Goal: Task Accomplishment & Management: Use online tool/utility

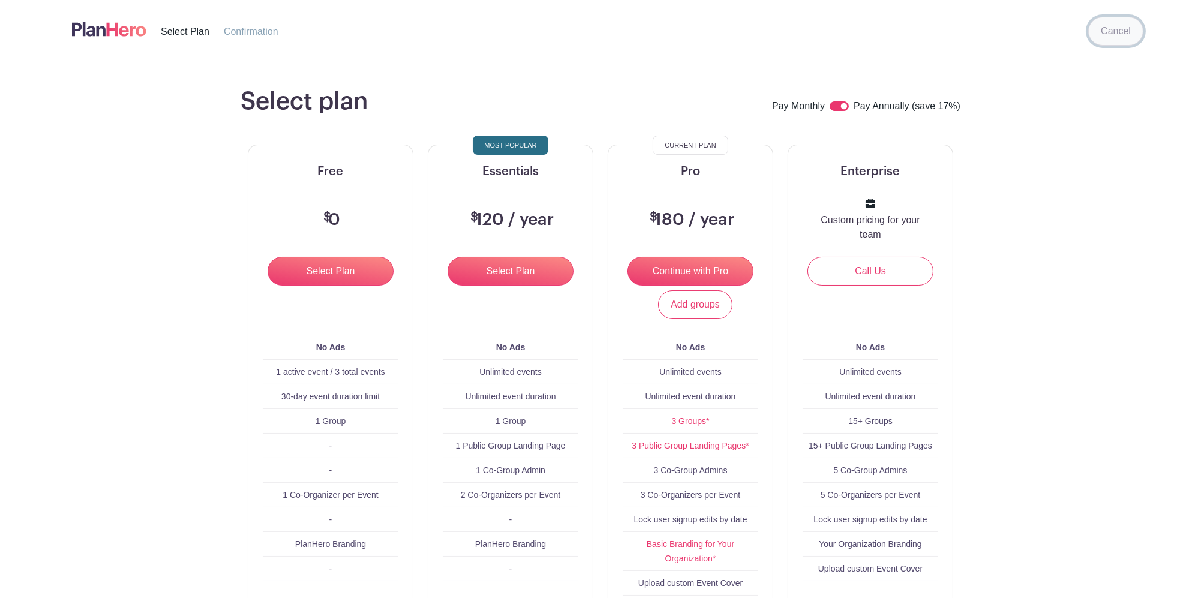
click at [1123, 41] on link "Cancel" at bounding box center [1115, 31] width 55 height 29
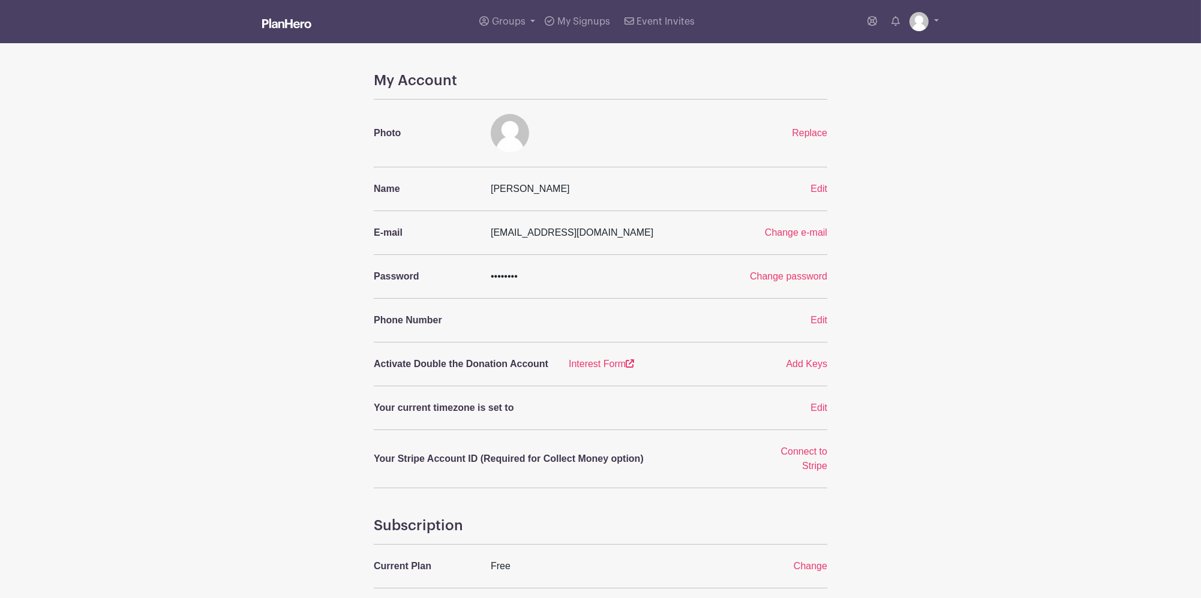
click at [279, 20] on img at bounding box center [286, 24] width 49 height 10
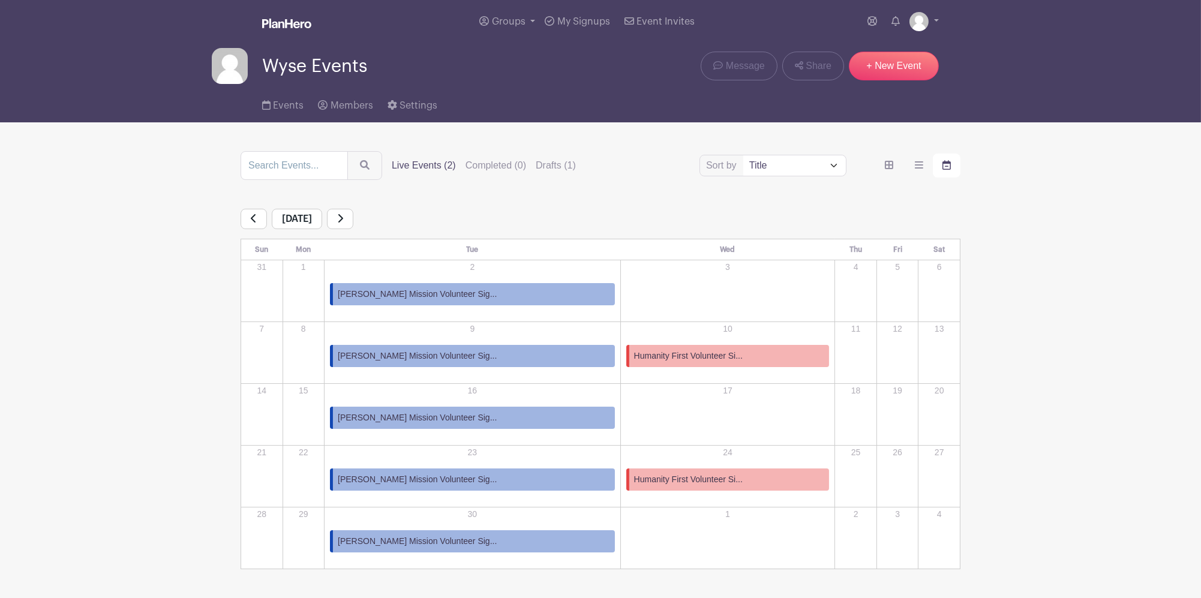
click at [509, 354] on link "[PERSON_NAME] Mission Volunteer Sig..." at bounding box center [472, 356] width 285 height 22
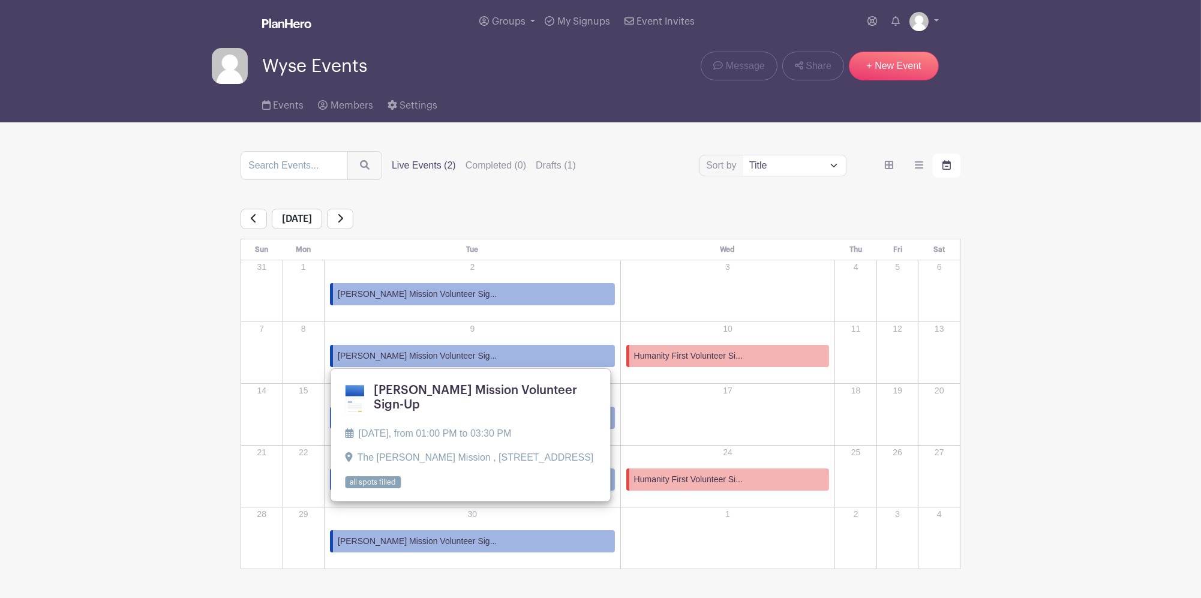
click at [505, 355] on link "[PERSON_NAME] Mission Volunteer Sig..." at bounding box center [472, 356] width 285 height 22
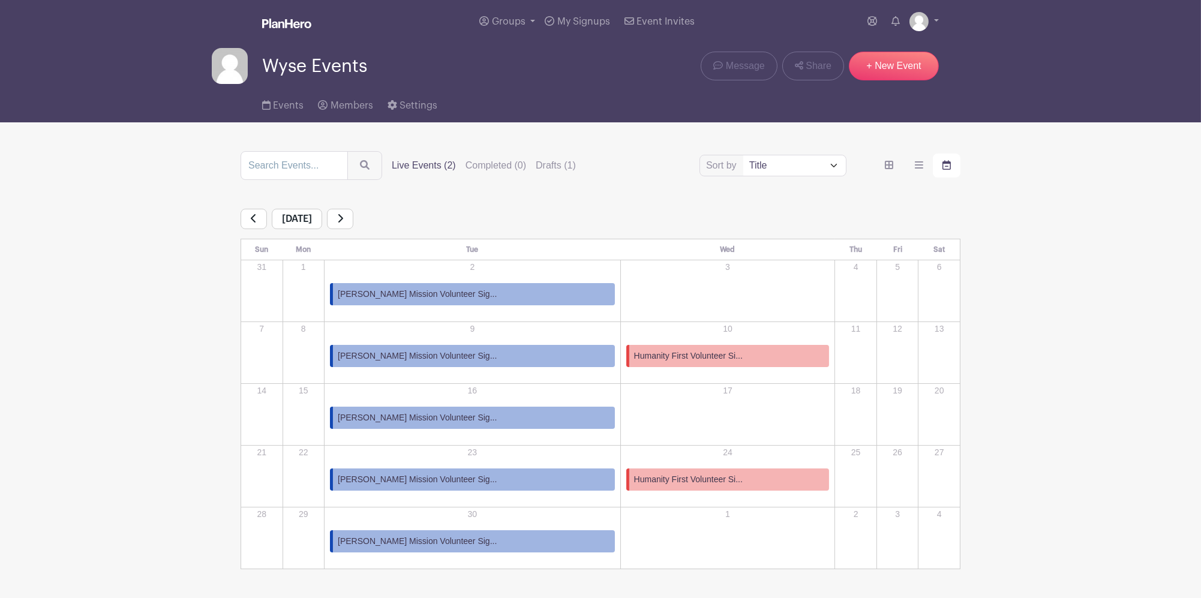
click at [505, 355] on link "[PERSON_NAME] Mission Volunteer Sig..." at bounding box center [472, 356] width 285 height 22
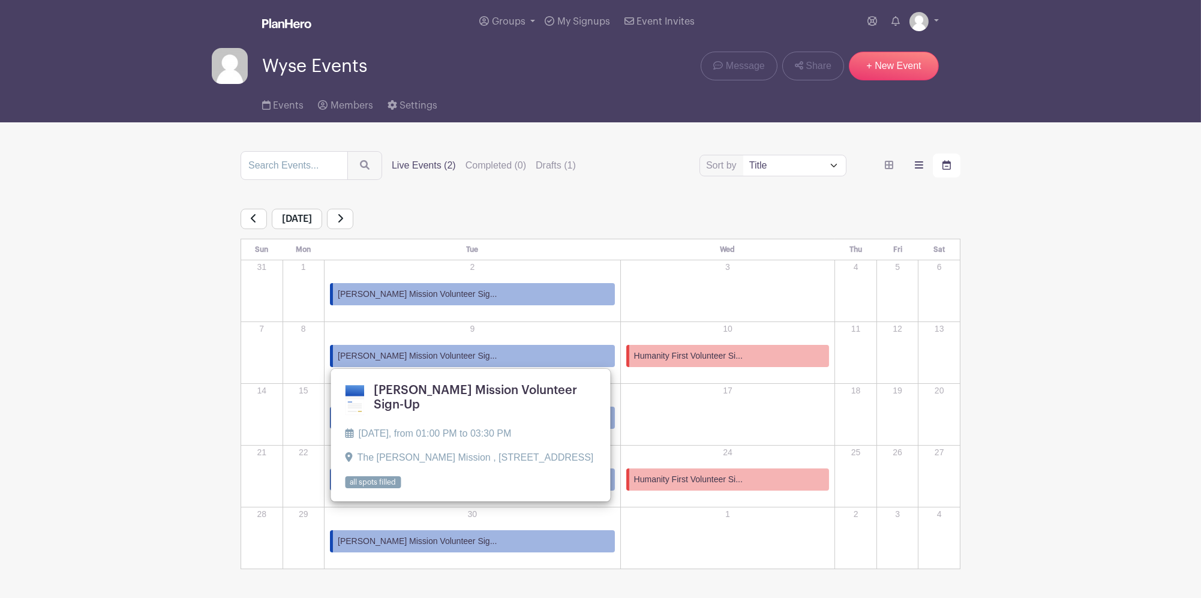
click at [922, 163] on icon "order and view" at bounding box center [919, 164] width 8 height 7
click at [0, 0] on input "order and view" at bounding box center [0, 0] width 0 height 0
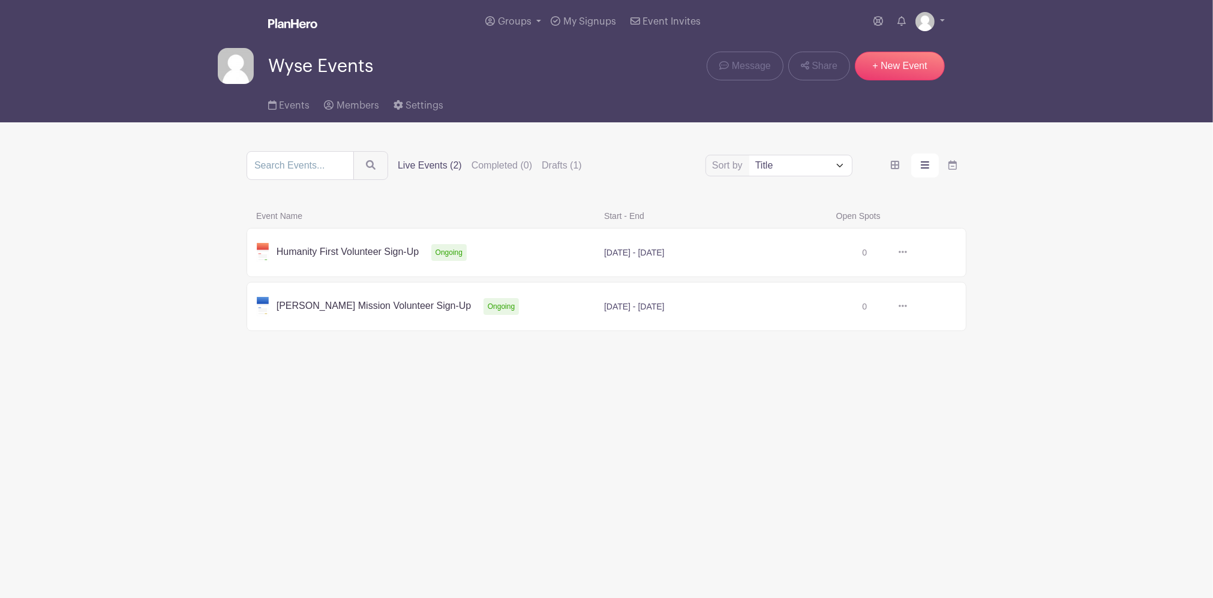
click at [907, 307] on link at bounding box center [907, 307] width 0 height 0
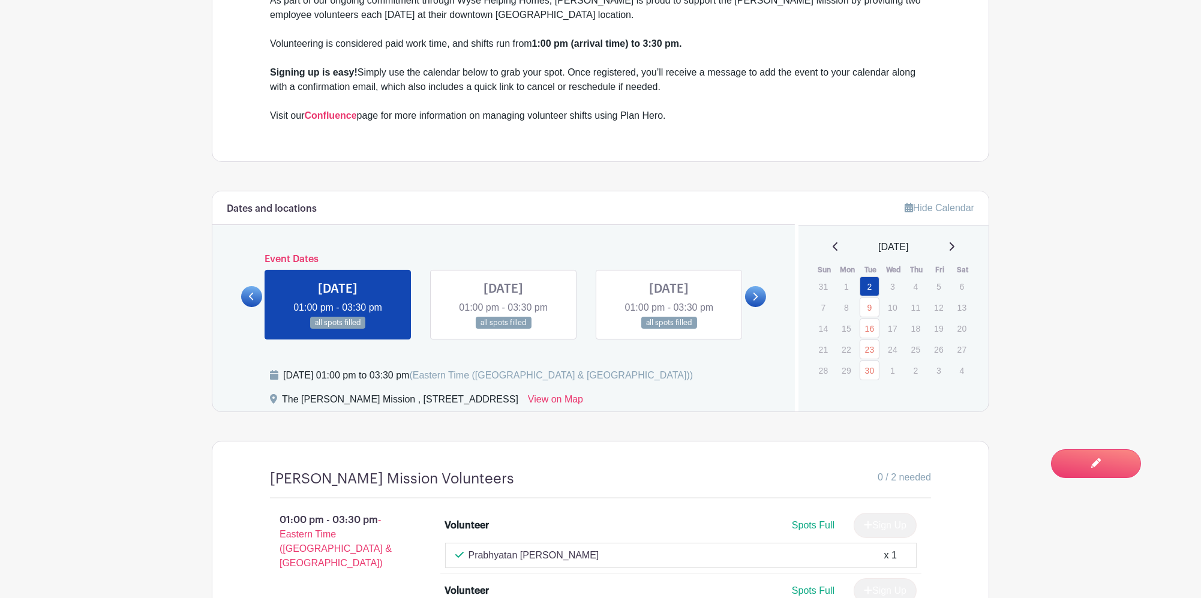
scroll to position [720, 0]
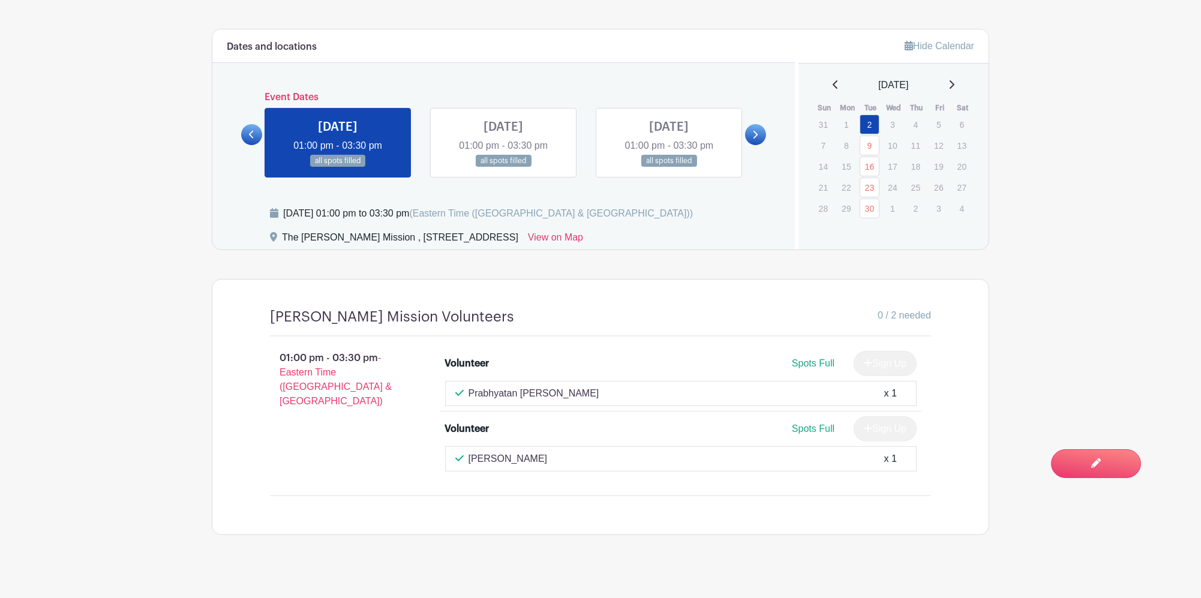
click at [503, 167] on link at bounding box center [503, 167] width 0 height 0
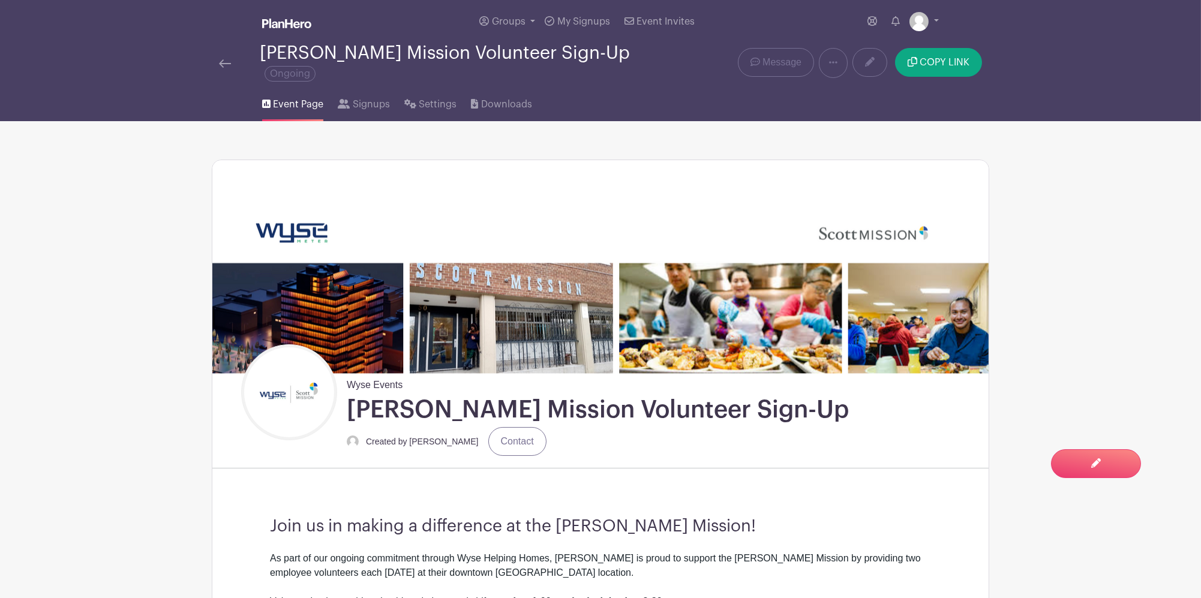
click at [230, 61] on div "[PERSON_NAME] Mission Volunteer Sign-Up Ongoing" at bounding box center [438, 63] width 439 height 40
click at [230, 59] on img at bounding box center [225, 63] width 12 height 8
